Goal: Information Seeking & Learning: Learn about a topic

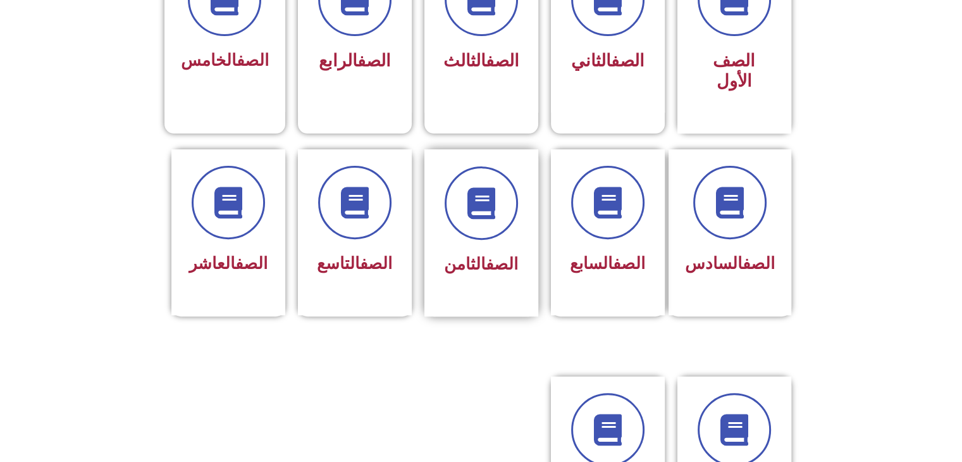
scroll to position [520, 0]
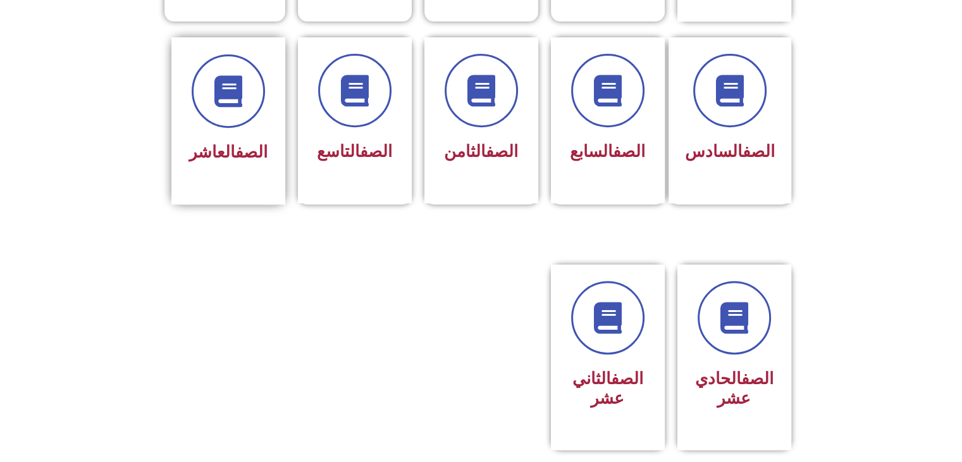
click at [190, 71] on div at bounding box center [228, 90] width 80 height 73
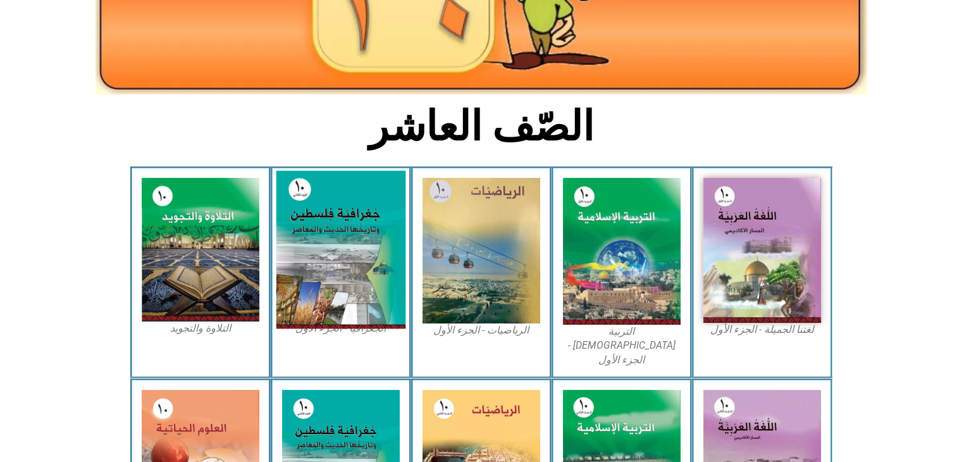
scroll to position [226, 0]
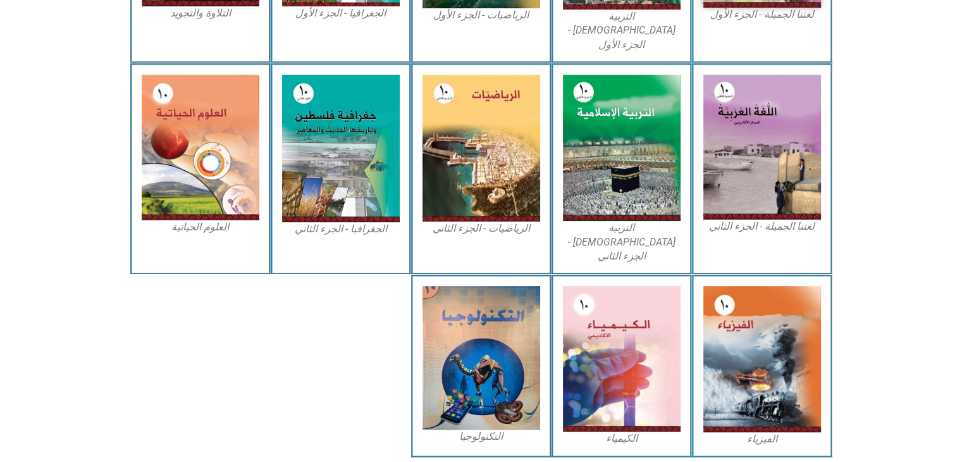
scroll to position [550, 0]
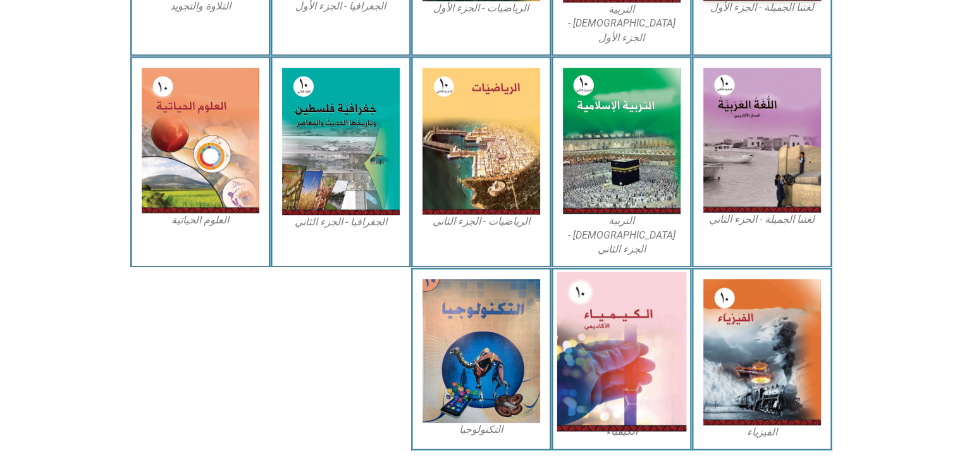
click at [655, 321] on img at bounding box center [621, 351] width 130 height 159
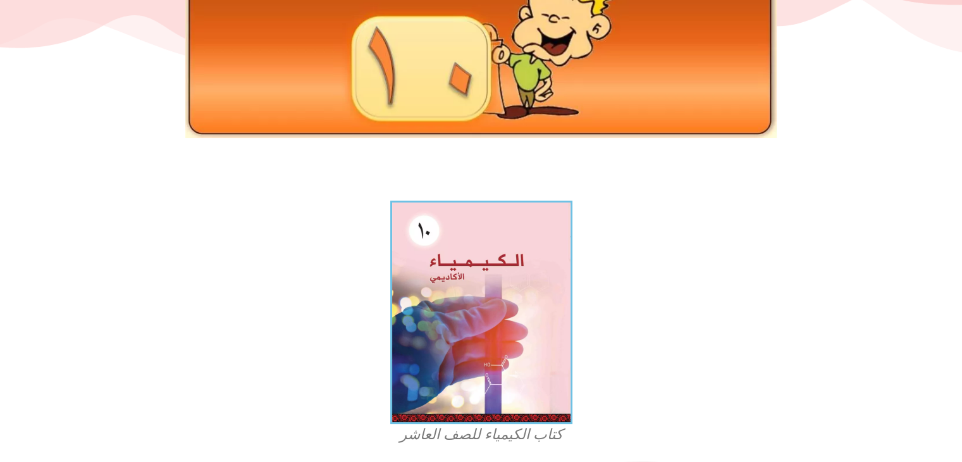
scroll to position [175, 0]
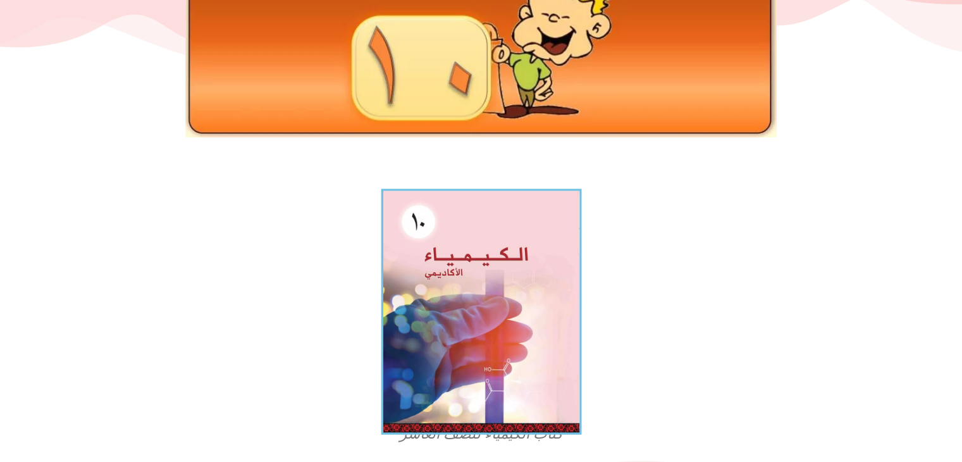
click at [492, 259] on img at bounding box center [481, 311] width 200 height 246
click at [506, 407] on img at bounding box center [481, 311] width 200 height 246
drag, startPoint x: 515, startPoint y: 234, endPoint x: 575, endPoint y: 254, distance: 63.2
click at [575, 254] on img at bounding box center [481, 311] width 200 height 246
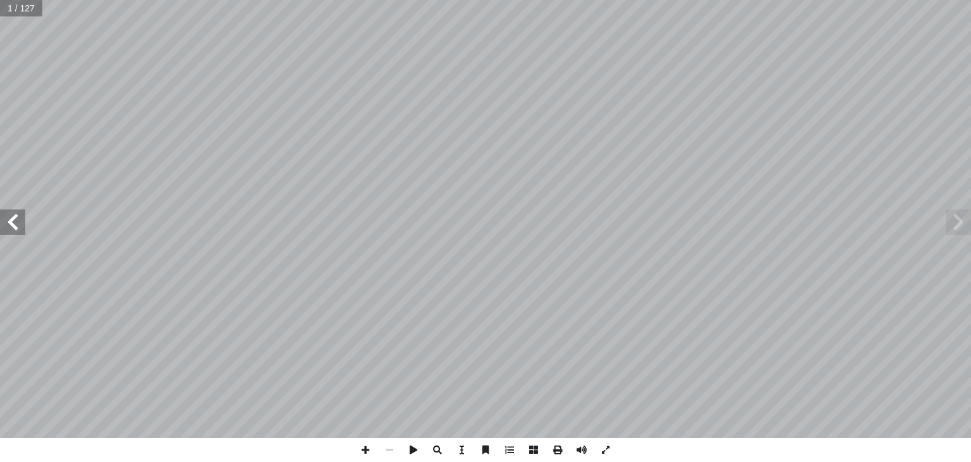
click at [957, 226] on span at bounding box center [958, 221] width 25 height 25
click at [582, 448] on span at bounding box center [582, 450] width 24 height 24
click at [361, 443] on span at bounding box center [365, 450] width 24 height 24
click at [531, 449] on span at bounding box center [534, 450] width 24 height 24
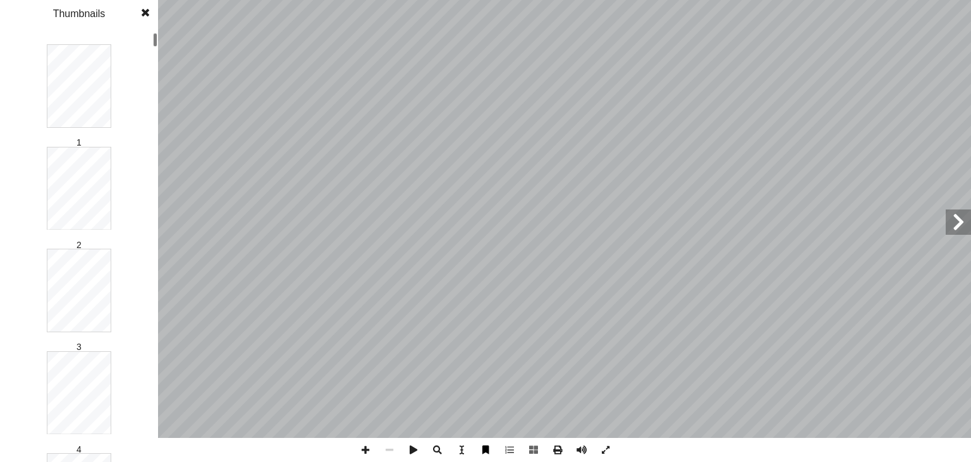
click at [490, 446] on span at bounding box center [486, 450] width 24 height 24
click at [455, 446] on span at bounding box center [462, 450] width 24 height 24
click at [436, 449] on span at bounding box center [438, 450] width 24 height 24
click at [559, 448] on span at bounding box center [558, 450] width 24 height 24
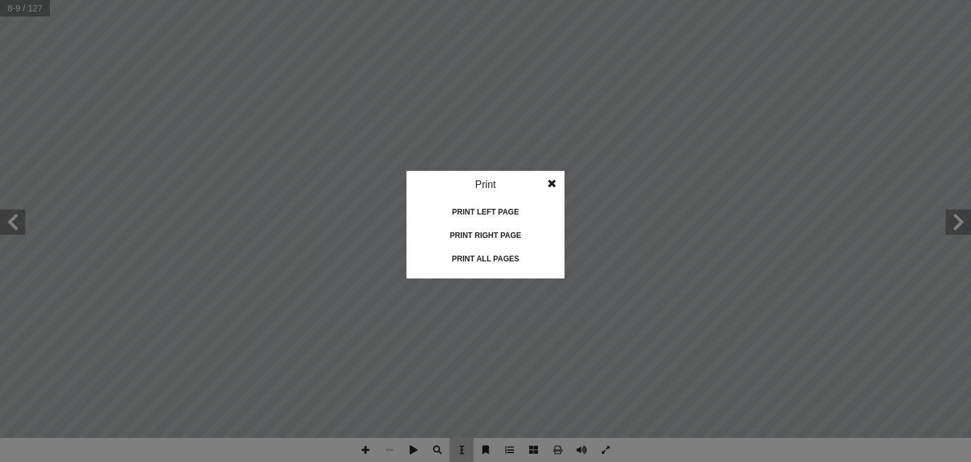
click at [556, 170] on idv "Print Print current page Print left page Print right page Print all pages" at bounding box center [485, 231] width 971 height 462
click at [556, 180] on span at bounding box center [552, 183] width 23 height 25
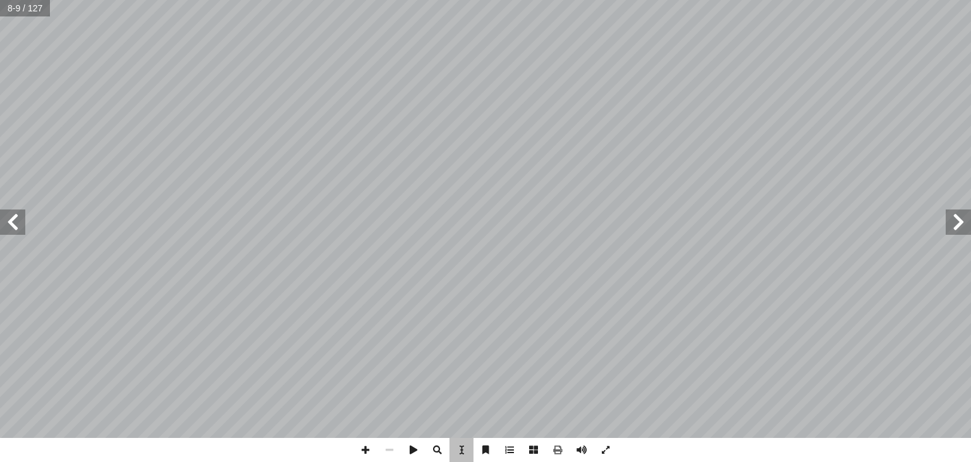
click at [532, 233] on div "4 ة ّ ر ّ نية الذ ِ ول: ب أ الفصل ال� نتاج المادة بطرقه الخاصة. إ ا نات المادة،…" at bounding box center [638, 218] width 304 height 393
click at [416, 449] on span at bounding box center [414, 450] width 24 height 24
click at [415, 451] on span at bounding box center [414, 450] width 24 height 24
